Goal: Information Seeking & Learning: Learn about a topic

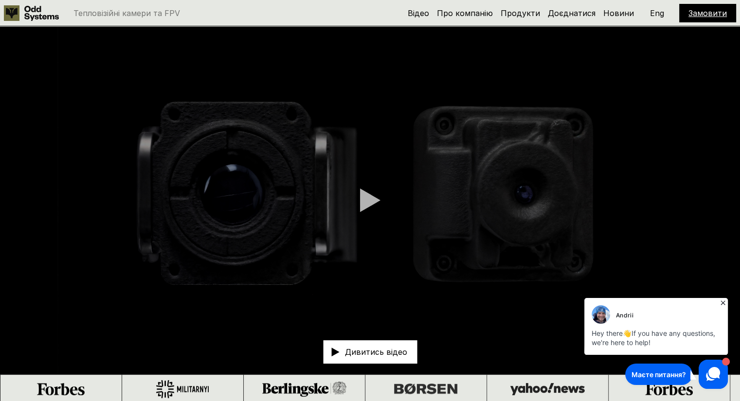
click at [362, 352] on p "Дивитись відео" at bounding box center [376, 352] width 62 height 8
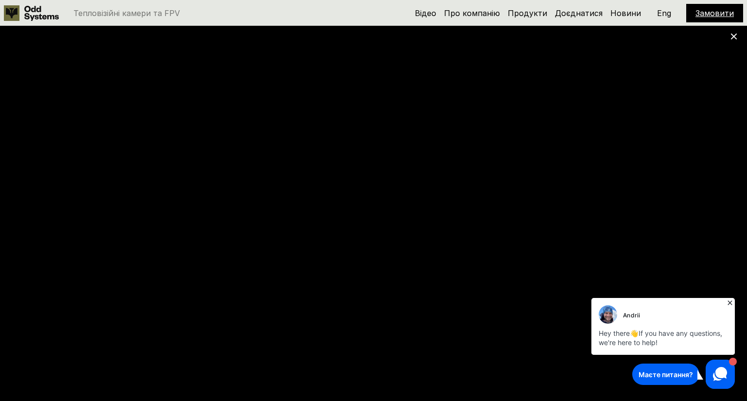
click at [731, 300] on icon at bounding box center [730, 303] width 10 height 10
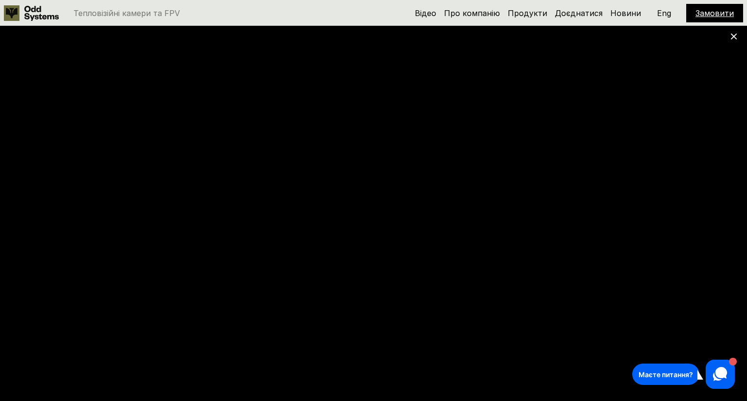
click at [733, 36] on use at bounding box center [734, 37] width 6 height 6
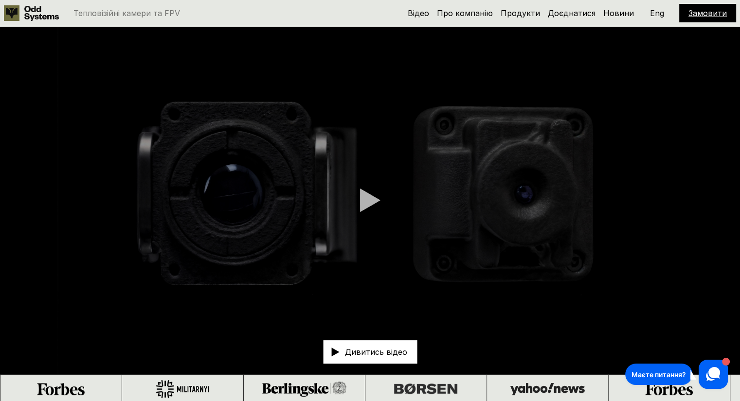
click at [654, 14] on p "Eng" at bounding box center [657, 13] width 14 height 8
click at [654, 12] on p "Укр" at bounding box center [657, 13] width 14 height 8
click at [575, 10] on link "Доєднатися" at bounding box center [572, 13] width 48 height 10
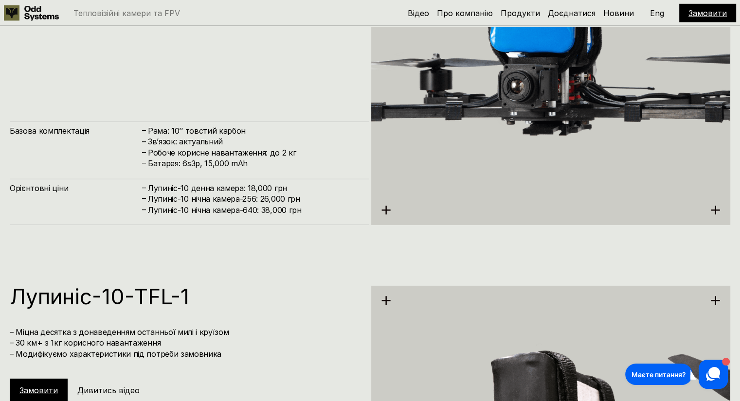
scroll to position [2929, 0]
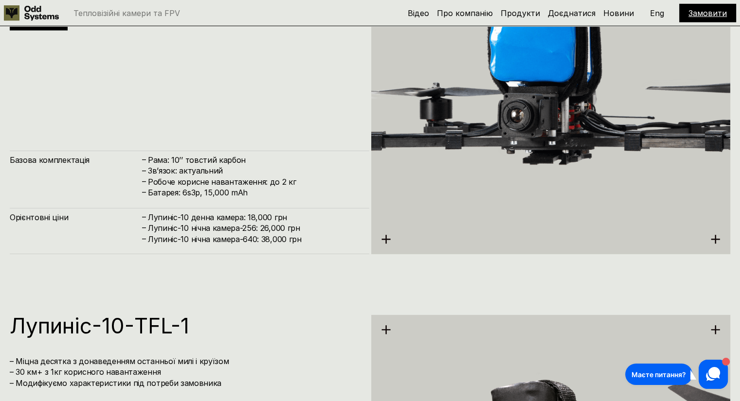
click at [10, 14] on use at bounding box center [12, 13] width 16 height 16
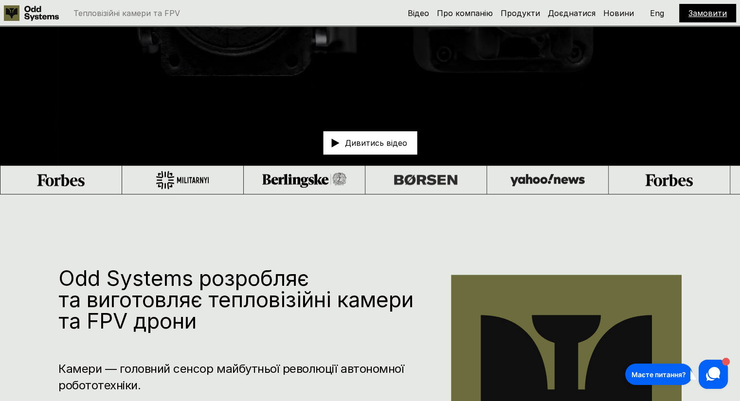
scroll to position [210, 0]
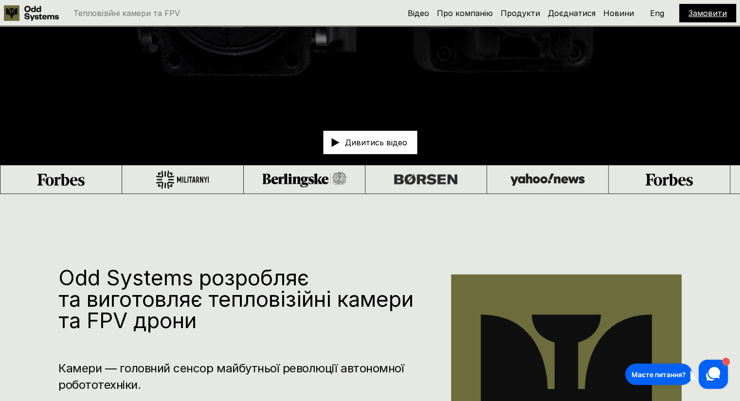
click at [508, 176] on div at bounding box center [545, 179] width 75 height 12
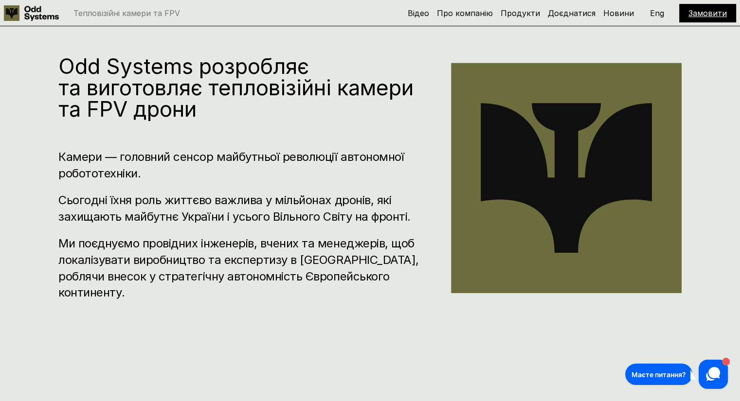
scroll to position [421, 0]
click at [126, 270] on h3 "Ми поєднуємо провідних інженерів, вчених та менеджерів, щоб локалізувати виробн…" at bounding box center [239, 268] width 363 height 65
drag, startPoint x: 53, startPoint y: 267, endPoint x: 138, endPoint y: 275, distance: 85.5
click at [138, 275] on div "Odd Systems розробляє та виготовляє тепловізійні камери та FPV дрони Камери — г…" at bounding box center [370, 183] width 740 height 401
click at [509, 340] on div "Odd Systems розробляє та виготовляє тепловізійні камери та FPV дрони Камери — г…" at bounding box center [370, 183] width 740 height 401
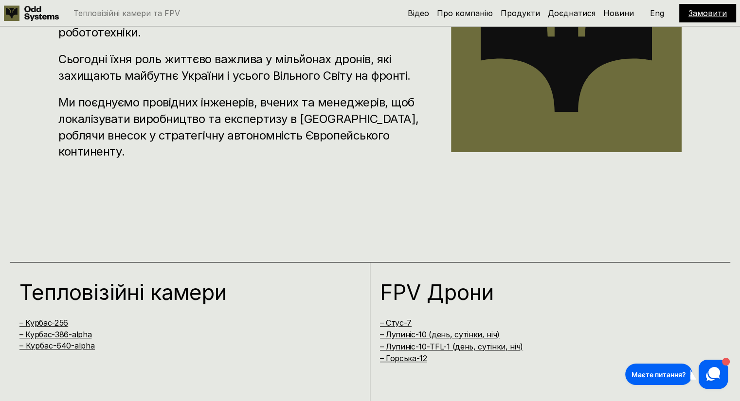
scroll to position [574, 0]
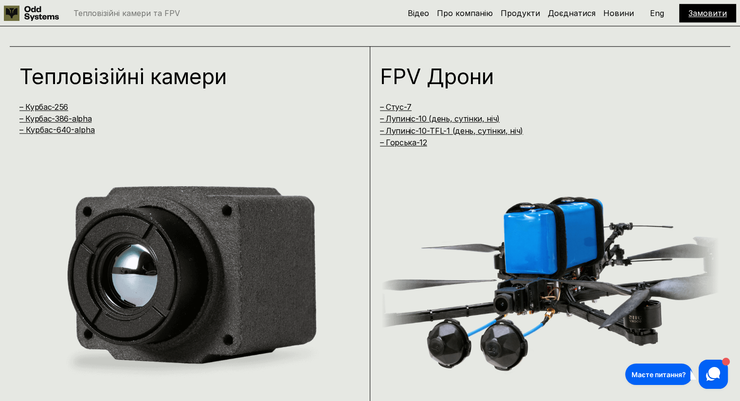
scroll to position [801, 0]
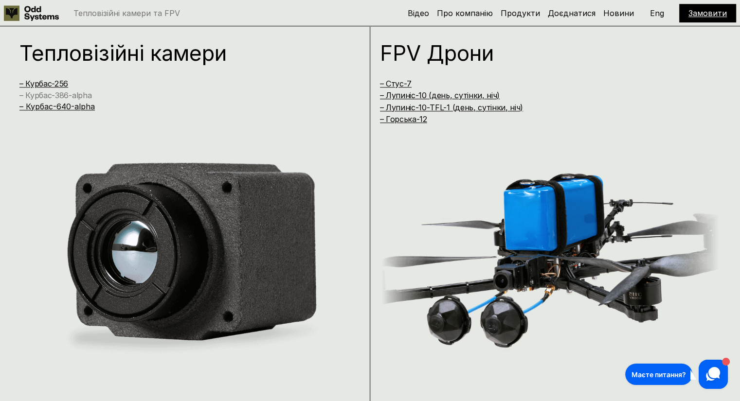
click at [76, 97] on link "– Курбас-386-alpha" at bounding box center [55, 95] width 72 height 10
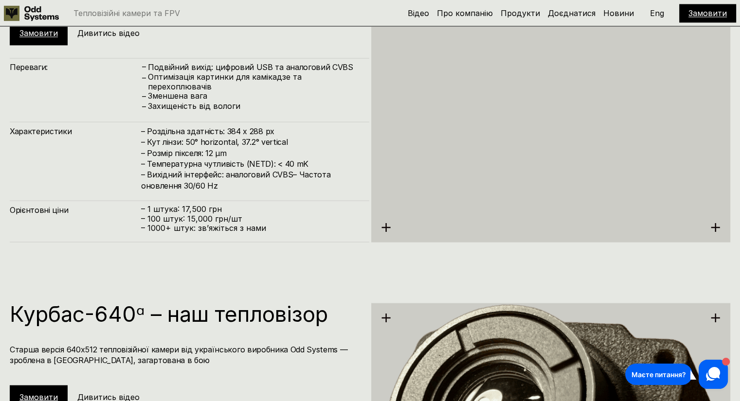
scroll to position [1670, 0]
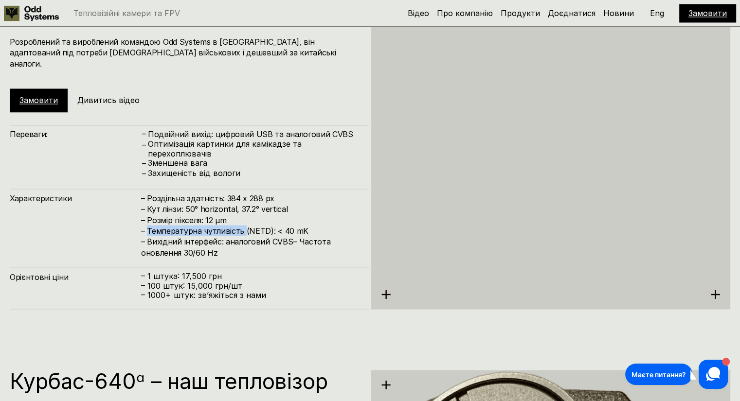
drag, startPoint x: 242, startPoint y: 231, endPoint x: 146, endPoint y: 235, distance: 95.9
click at [146, 235] on h4 "– Роздільна здатність: 384 x 288 px – Кут лінзи: 50° horizontal, 37.2° vertical…" at bounding box center [250, 225] width 218 height 65
click at [217, 222] on h4 "– Роздільна здатність: 384 x 288 px – Кут лінзи: 50° horizontal, 37.2° vertical…" at bounding box center [250, 225] width 218 height 65
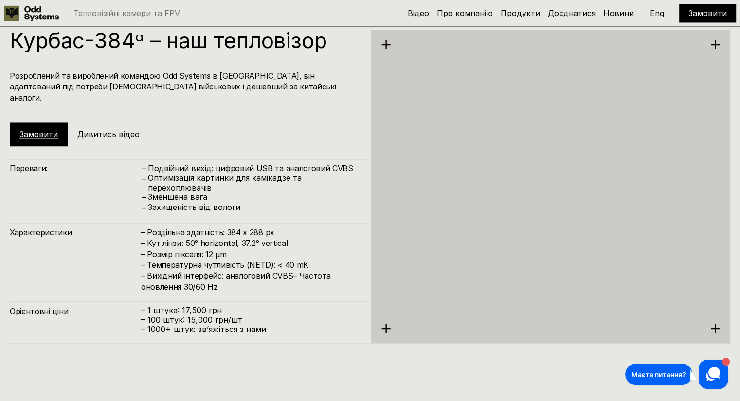
scroll to position [1634, 0]
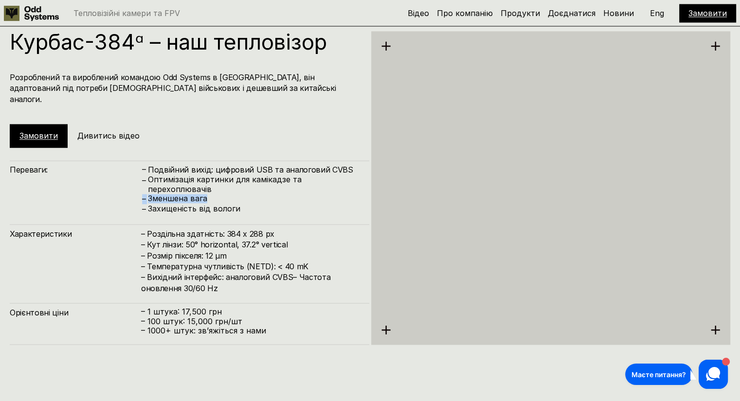
drag, startPoint x: 213, startPoint y: 197, endPoint x: 135, endPoint y: 200, distance: 77.4
click at [135, 200] on div "Переваги: – Подвійний вихід: цифровий USB та аналоговий CVBS – Оптимізація карт…" at bounding box center [189, 187] width 359 height 54
drag, startPoint x: 152, startPoint y: 166, endPoint x: 348, endPoint y: 164, distance: 196.0
click at [348, 164] on h4 "Подвійний вихід: цифровий USB та аналоговий CVBS" at bounding box center [254, 169] width 212 height 11
drag, startPoint x: 207, startPoint y: 199, endPoint x: 143, endPoint y: 201, distance: 63.8
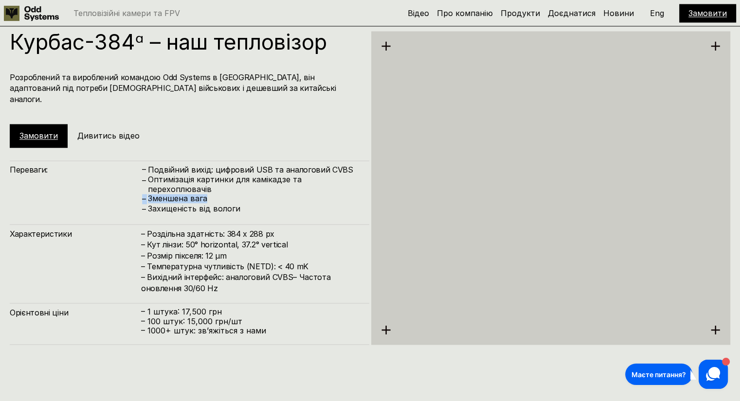
click at [143, 201] on div "– Зменшена вага" at bounding box center [250, 199] width 218 height 10
drag, startPoint x: 247, startPoint y: 205, endPoint x: 147, endPoint y: 210, distance: 100.3
click at [147, 210] on div "– Захищеність від вологи" at bounding box center [250, 209] width 218 height 10
click at [245, 290] on h4 "– Роздільна здатність: 384 x 288 px – Кут лінзи: 50° horizontal, 37.2° vertical…" at bounding box center [250, 260] width 218 height 65
drag, startPoint x: 227, startPoint y: 290, endPoint x: 253, endPoint y: 315, distance: 36.1
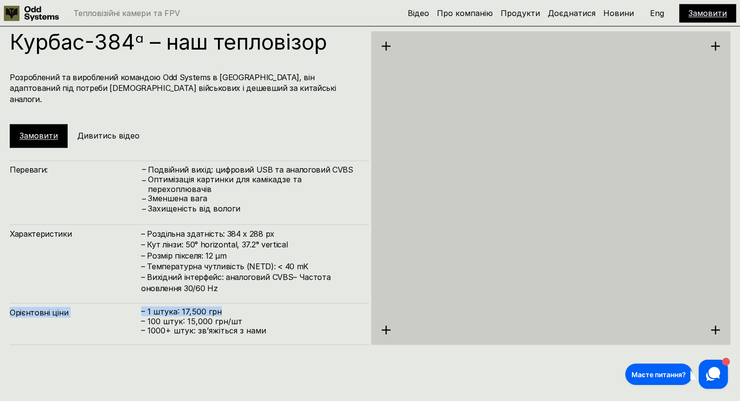
click at [253, 315] on div "Переваги: – Подвійний вихід: цифровий USB та аналоговий CVBS – Оптимізація карт…" at bounding box center [189, 252] width 359 height 184
click at [259, 340] on div "Орієнтовні ціни – 1 штука: 17,500 грн – 100 штук: 15,000 грн/шт – ⁠1000+ штук: …" at bounding box center [189, 324] width 359 height 42
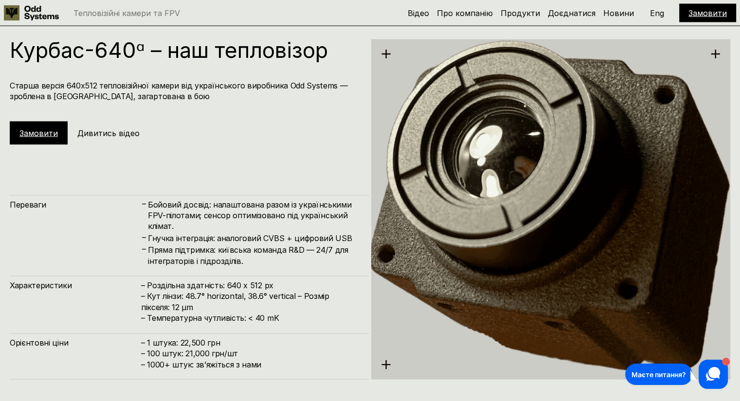
scroll to position [2000, 0]
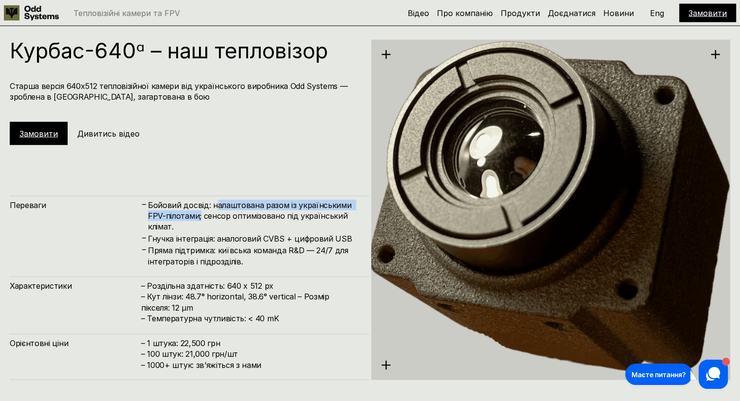
drag, startPoint x: 213, startPoint y: 206, endPoint x: 201, endPoint y: 217, distance: 16.9
click at [201, 217] on h4 "Бойовий досвід: налаштована разом із українськими FPV-пілотами; сенсор оптимізо…" at bounding box center [254, 216] width 212 height 33
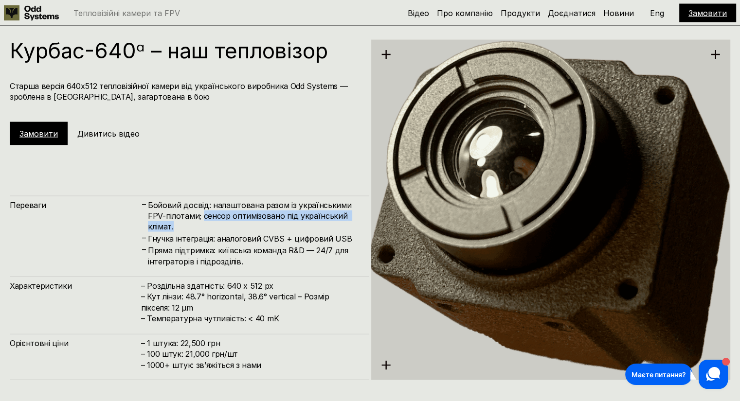
drag, startPoint x: 204, startPoint y: 217, endPoint x: 207, endPoint y: 231, distance: 13.5
click at [207, 231] on h4 "Бойовий досвід: налаштована разом із українськими FPV-пілотами; сенсор оптимізо…" at bounding box center [254, 216] width 212 height 33
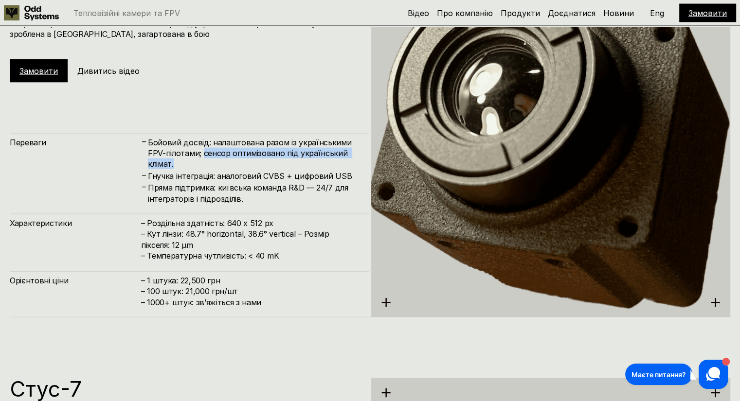
scroll to position [2065, 0]
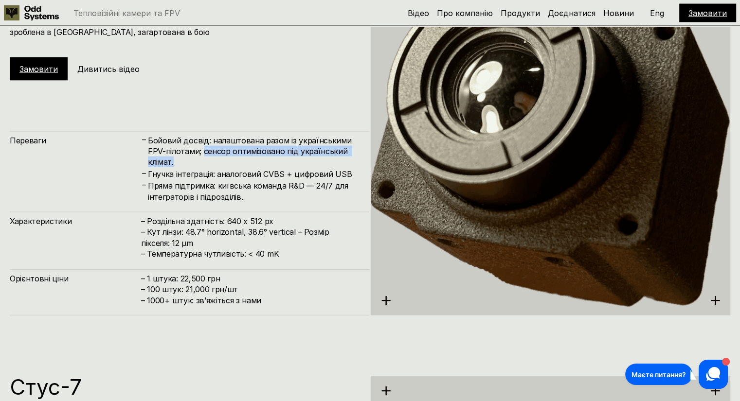
drag, startPoint x: 225, startPoint y: 219, endPoint x: 280, endPoint y: 216, distance: 54.5
click at [280, 216] on h4 "– Роздільна здатність: 640 x 512 px – Кут лінзи: 48.7° horizontal, 38.6° vertic…" at bounding box center [250, 238] width 218 height 44
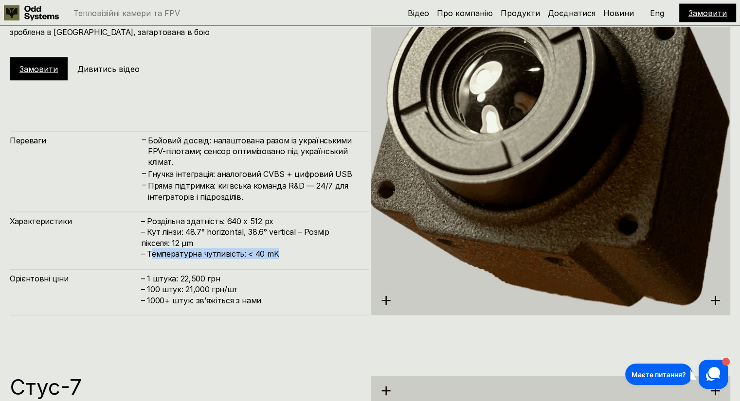
drag, startPoint x: 150, startPoint y: 251, endPoint x: 286, endPoint y: 250, distance: 135.7
click at [286, 250] on h4 "– Роздільна здатність: 640 x 512 px – Кут лінзи: 48.7° horizontal, 38.6° vertic…" at bounding box center [250, 238] width 218 height 44
click at [284, 338] on div "Курбас-640ᵅ – наш тепловізор Старша версія 640х512 тепловізійної камери від [DE…" at bounding box center [370, 144] width 740 height 401
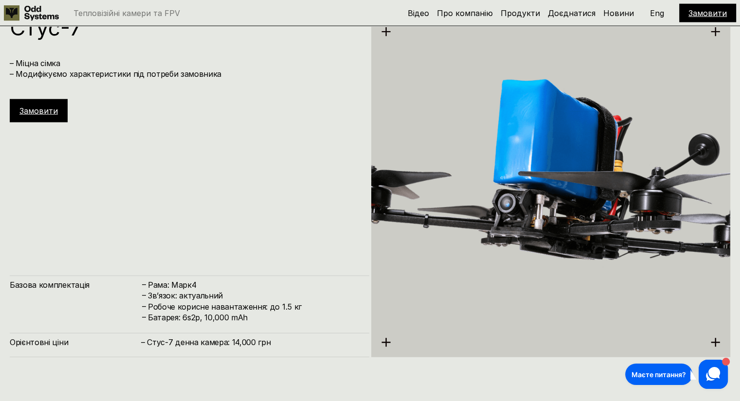
scroll to position [2424, 0]
drag, startPoint x: 284, startPoint y: 338, endPoint x: 315, endPoint y: 363, distance: 39.8
click at [315, 363] on div "[PERSON_NAME]-7 – Міцна сімка – Модифікуємо характеристики під потреби замовник…" at bounding box center [370, 186] width 740 height 401
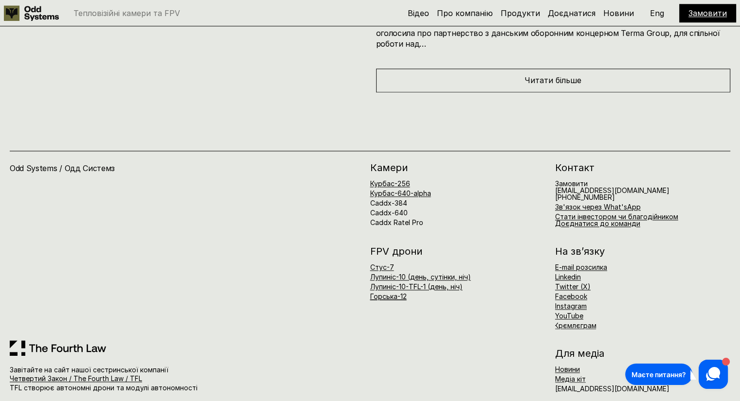
scroll to position [4813, 0]
click at [558, 365] on link "Новини" at bounding box center [567, 369] width 25 height 8
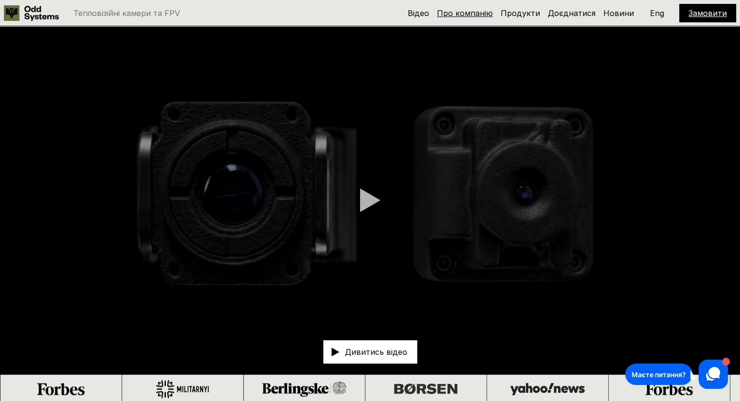
click at [471, 15] on link "Про компанію" at bounding box center [465, 13] width 56 height 10
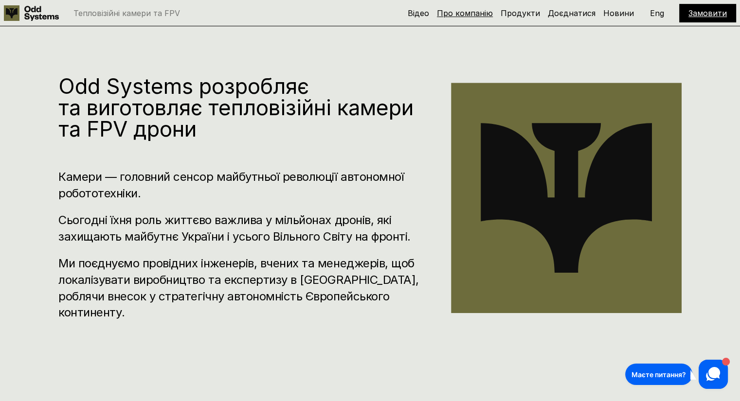
scroll to position [404, 0]
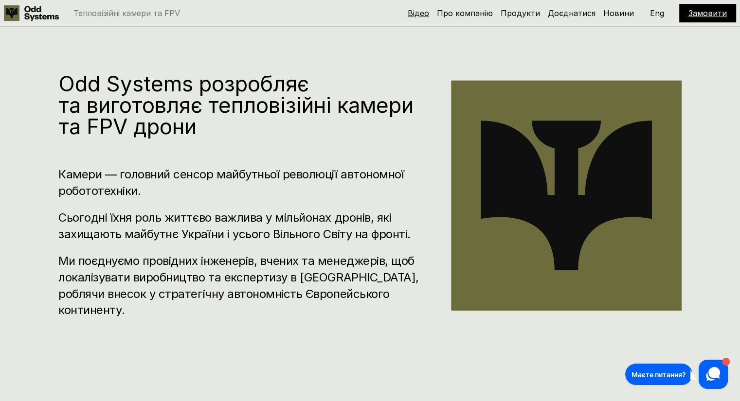
click at [426, 13] on link "Відео" at bounding box center [418, 13] width 21 height 10
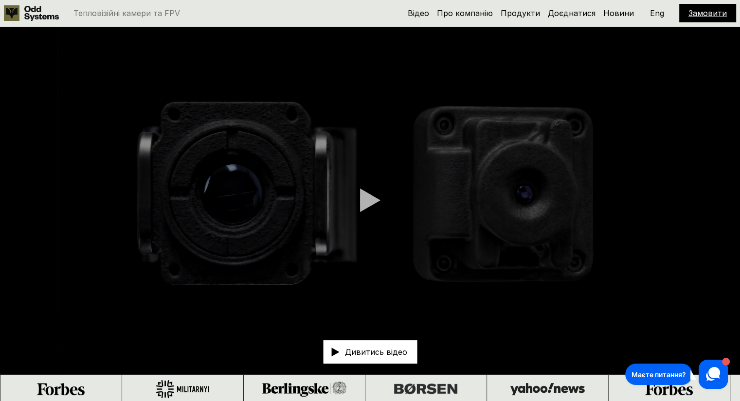
click at [17, 7] on use at bounding box center [12, 13] width 16 height 16
click at [364, 198] on div at bounding box center [370, 200] width 20 height 24
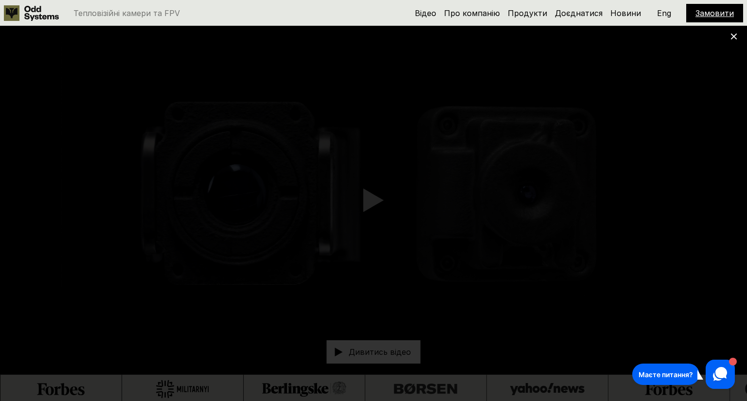
click at [731, 39] on icon at bounding box center [733, 36] width 7 height 7
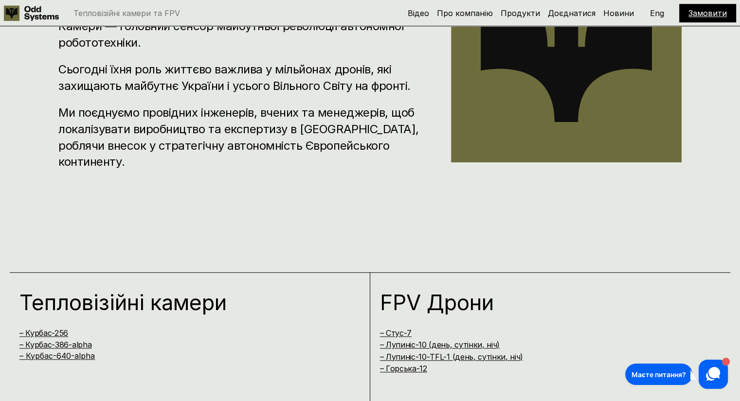
scroll to position [533, 0]
